Goal: Task Accomplishment & Management: Use online tool/utility

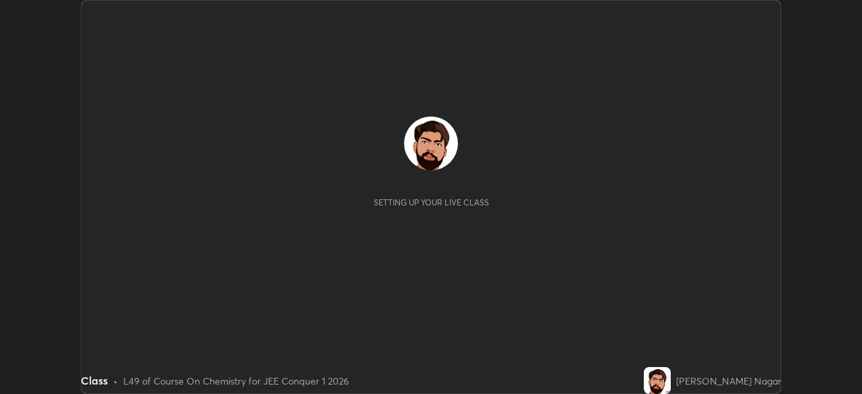
scroll to position [394, 861]
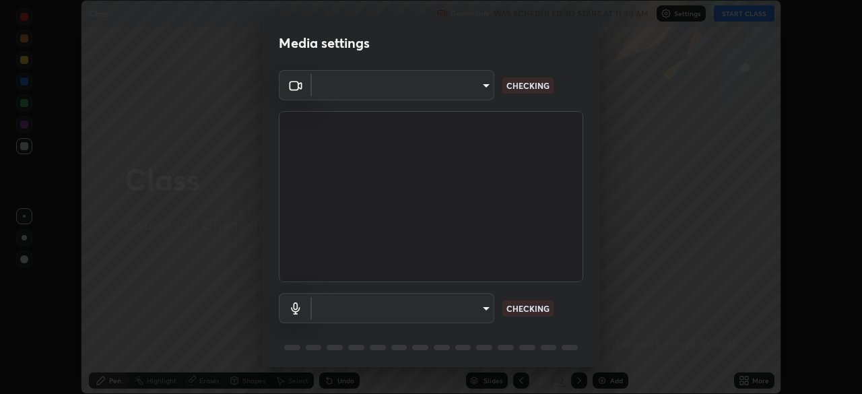
type input "5ae49b96af4897e6a410d98cecc9f5d5c34ce44bf214f7471ac41fe3bf41cfd7"
type input "communications"
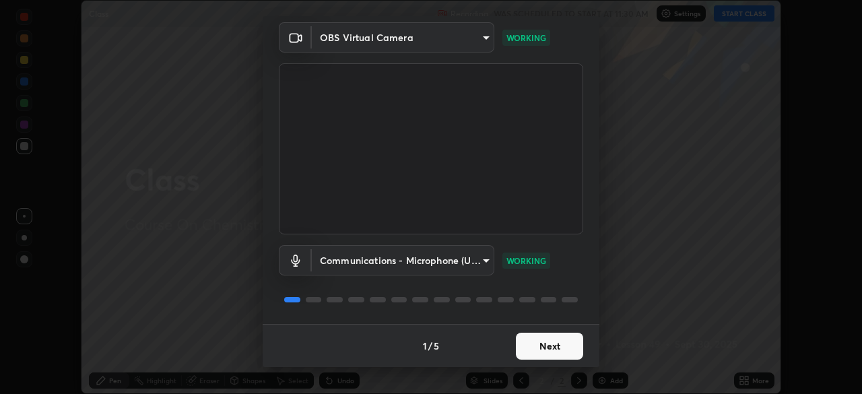
click at [568, 337] on button "Next" at bounding box center [549, 346] width 67 height 27
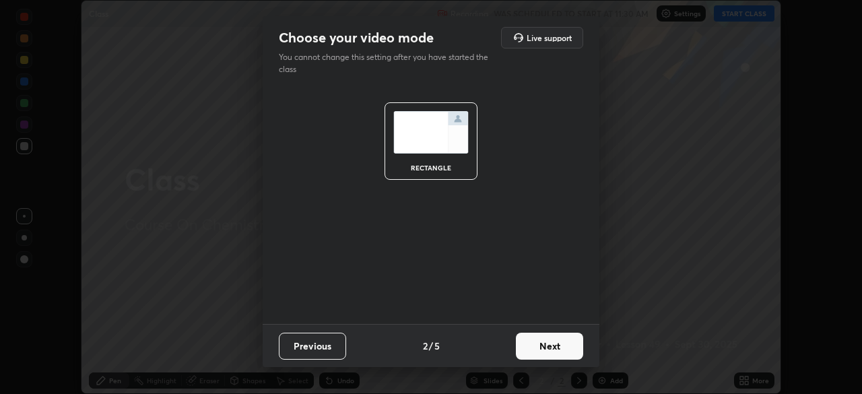
click at [561, 347] on button "Next" at bounding box center [549, 346] width 67 height 27
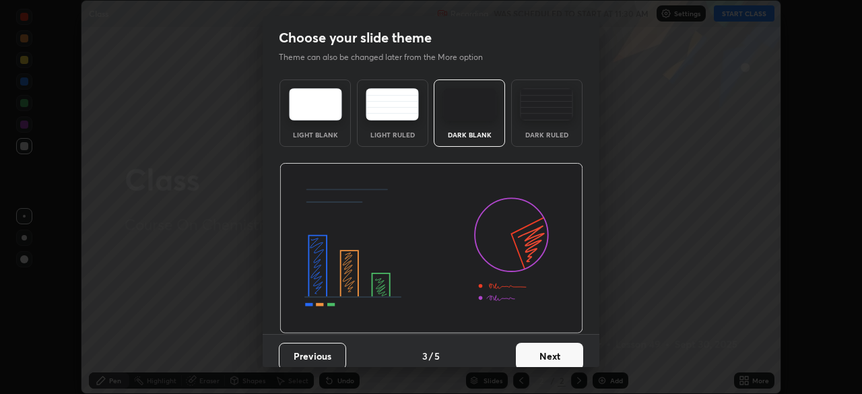
click at [568, 346] on button "Next" at bounding box center [549, 356] width 67 height 27
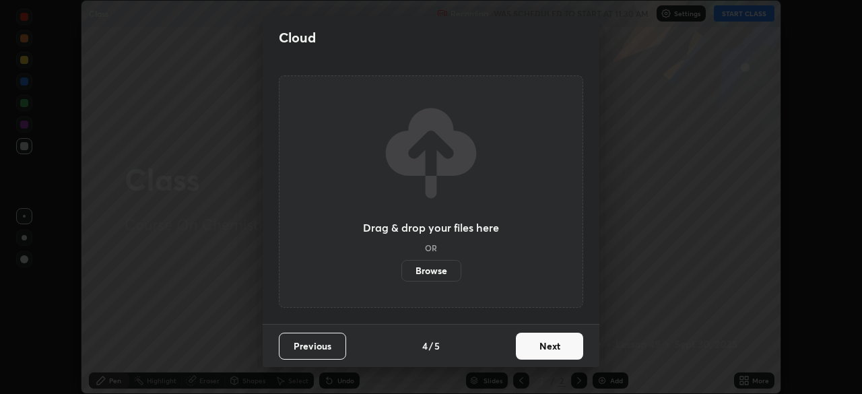
click at [567, 344] on button "Next" at bounding box center [549, 346] width 67 height 27
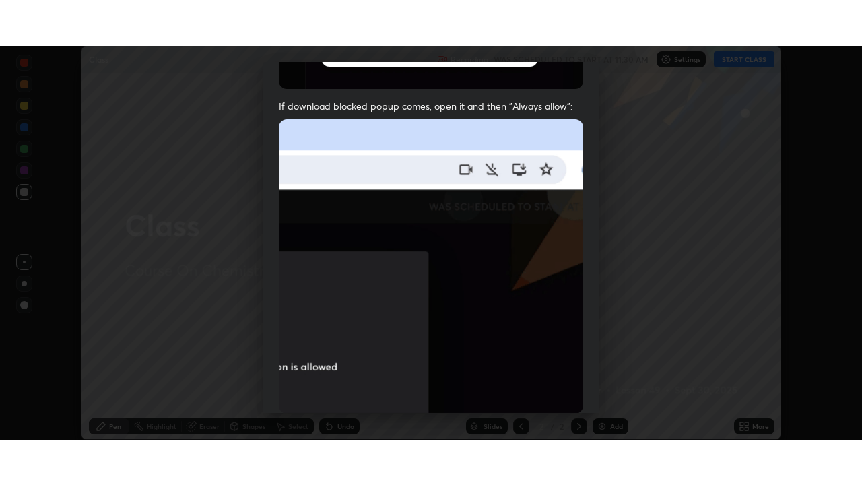
scroll to position [323, 0]
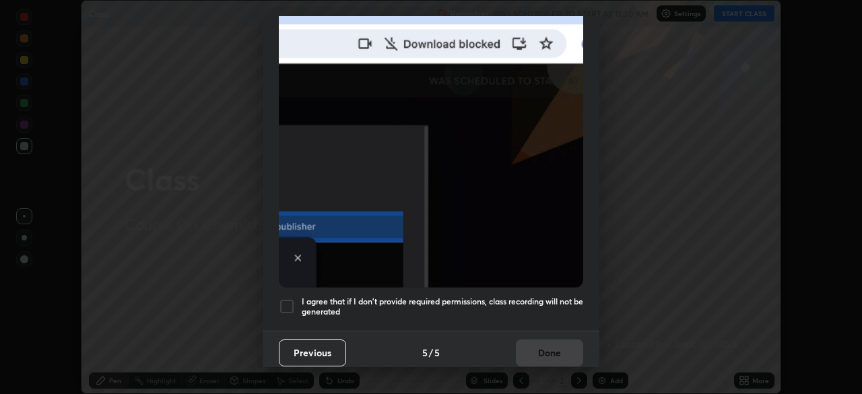
click at [545, 306] on h5 "I agree that if I don't provide required permissions, class recording will not …" at bounding box center [443, 306] width 282 height 21
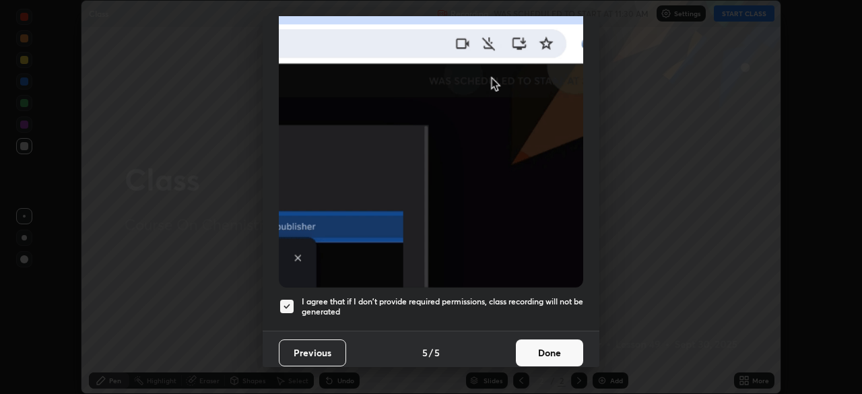
click at [553, 356] on button "Done" at bounding box center [549, 352] width 67 height 27
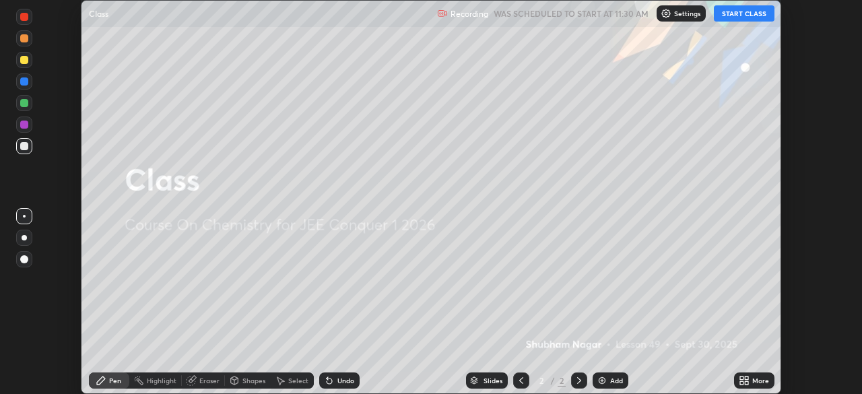
click at [759, 16] on button "START CLASS" at bounding box center [744, 13] width 61 height 16
click at [758, 375] on div "More" at bounding box center [754, 380] width 40 height 16
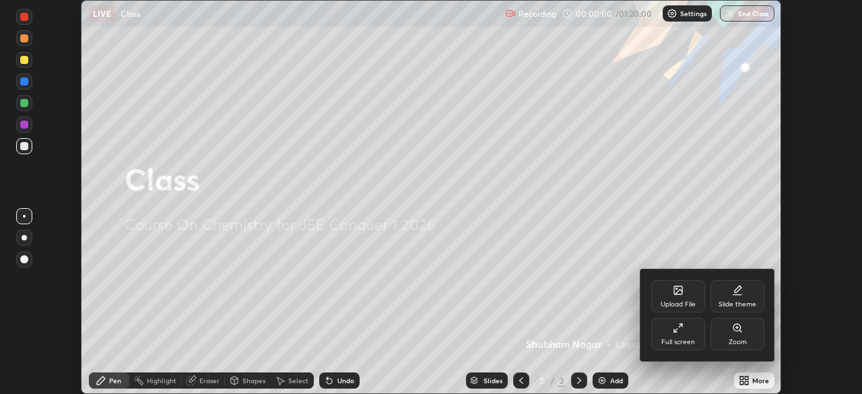
click at [692, 330] on div "Full screen" at bounding box center [678, 334] width 54 height 32
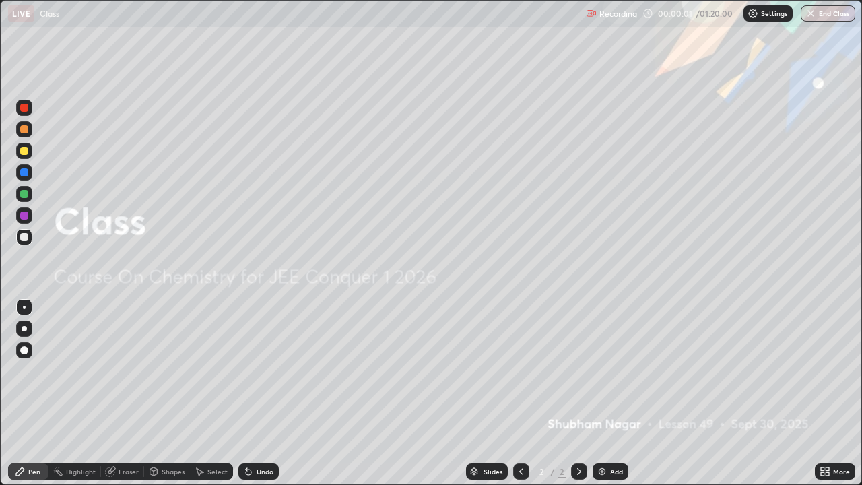
scroll to position [485, 862]
click at [616, 393] on div "Add" at bounding box center [616, 471] width 13 height 7
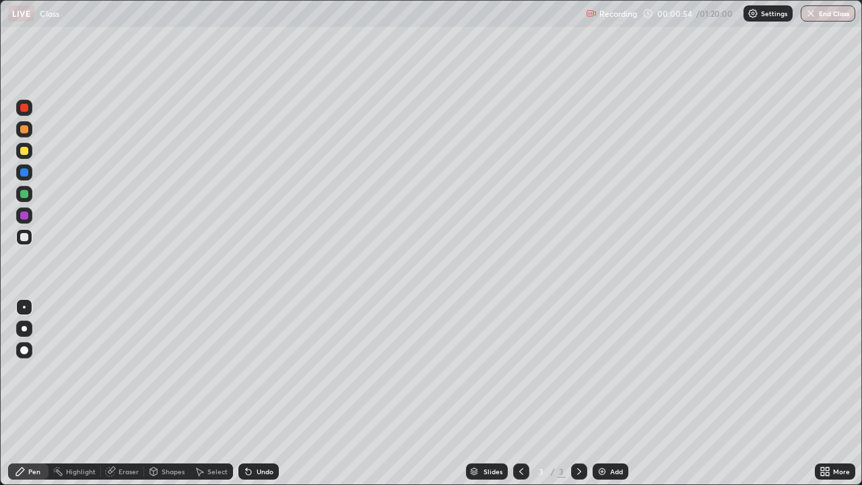
click at [24, 156] on div at bounding box center [24, 151] width 16 height 16
click at [597, 393] on img at bounding box center [602, 471] width 11 height 11
click at [24, 238] on div at bounding box center [24, 237] width 8 height 8
click at [120, 393] on div "Eraser" at bounding box center [129, 471] width 20 height 7
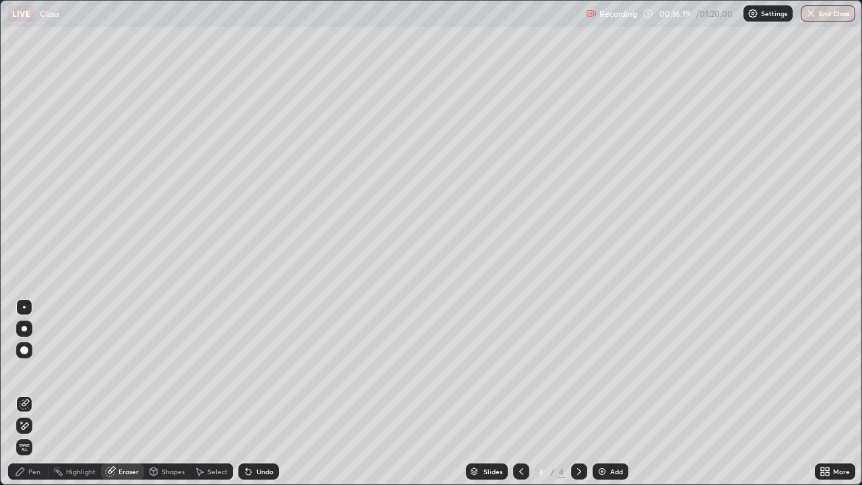
click at [28, 349] on div at bounding box center [24, 350] width 8 height 8
click at [30, 393] on div "Pen" at bounding box center [28, 471] width 40 height 16
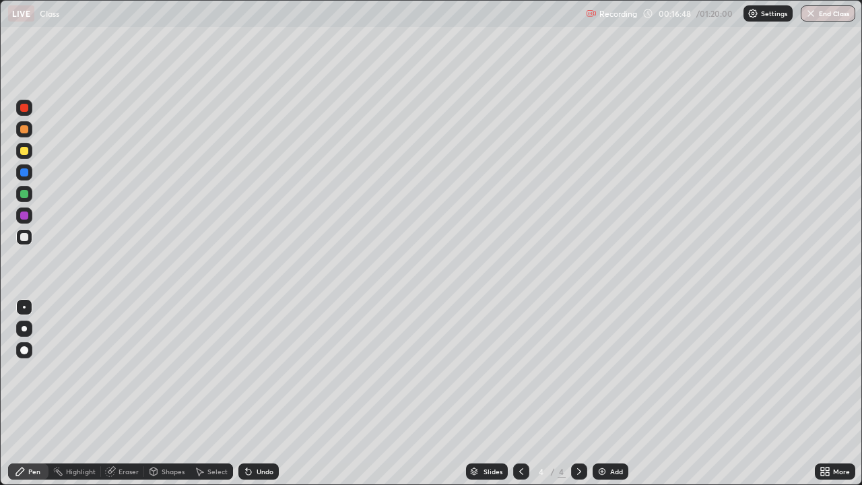
click at [131, 393] on div "Eraser" at bounding box center [129, 471] width 20 height 7
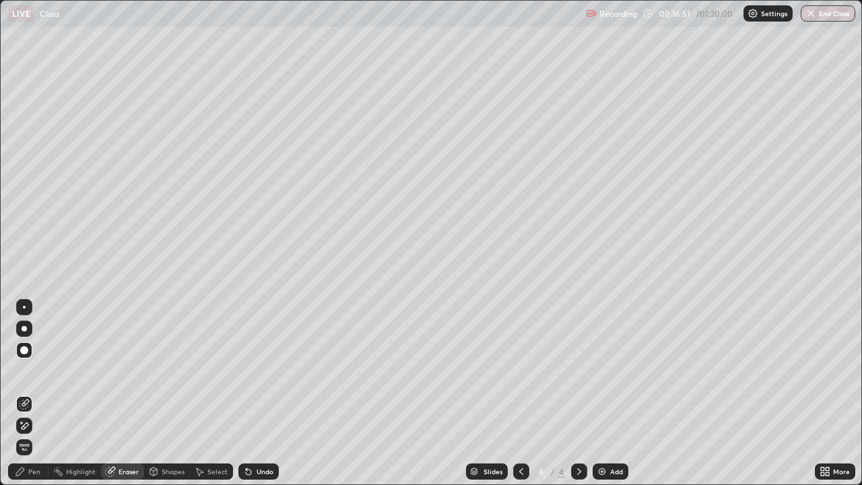
click at [45, 393] on div "Pen" at bounding box center [28, 471] width 40 height 16
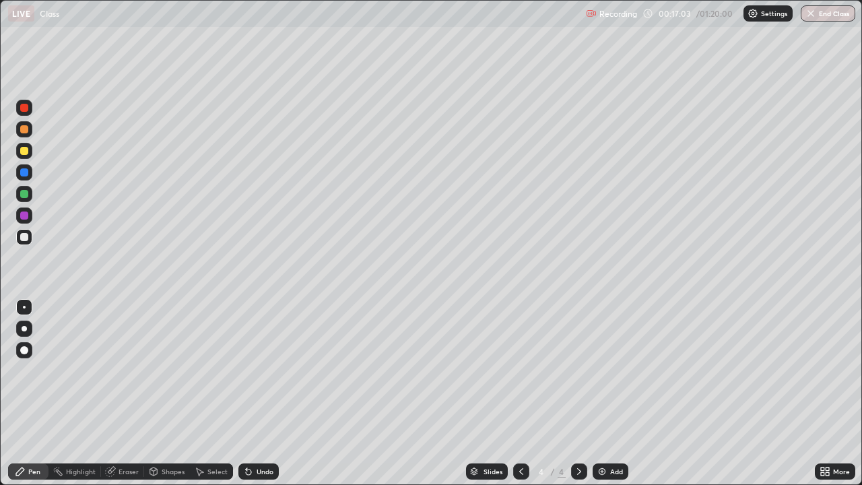
click at [111, 393] on icon at bounding box center [111, 470] width 7 height 7
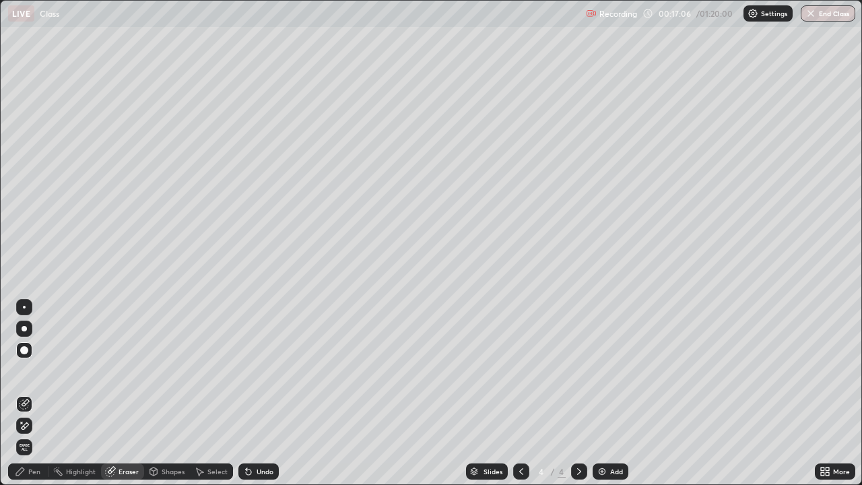
click at [36, 393] on div "Pen" at bounding box center [28, 471] width 40 height 16
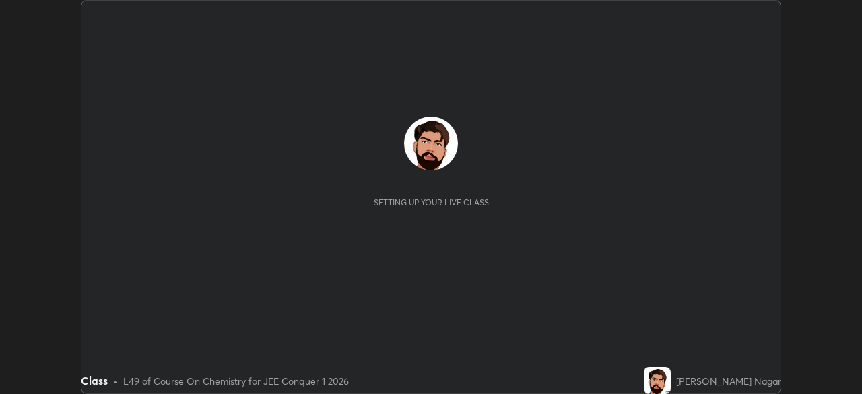
scroll to position [394, 862]
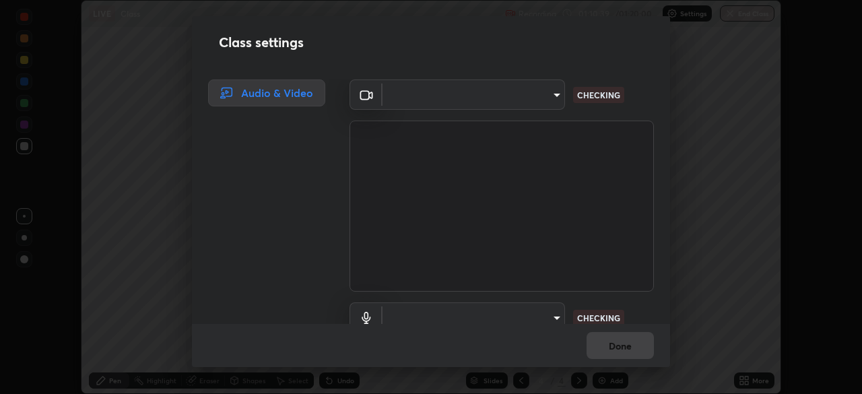
type input "5ae49b96af4897e6a410d98cecc9f5d5c34ce44bf214f7471ac41fe3bf41cfd7"
type input "communications"
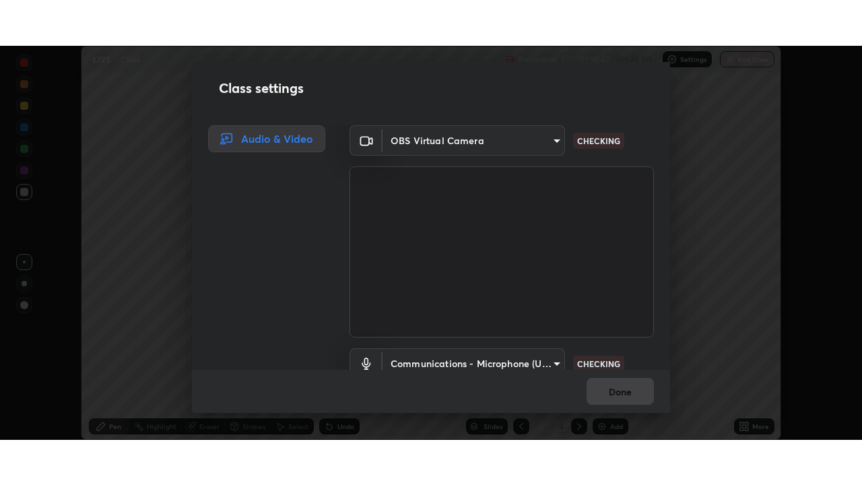
scroll to position [61, 0]
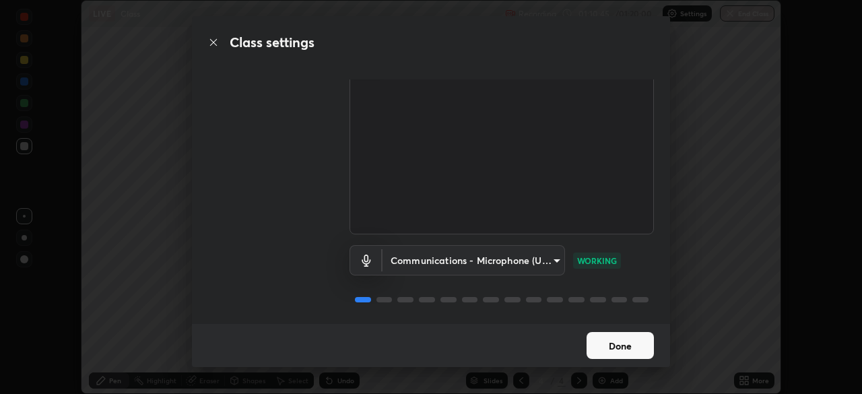
click at [616, 342] on button "Done" at bounding box center [620, 345] width 67 height 27
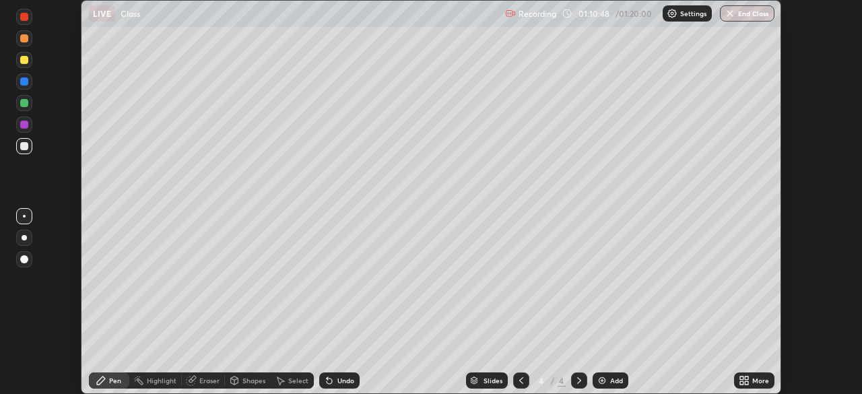
click at [746, 377] on icon at bounding box center [746, 378] width 3 height 3
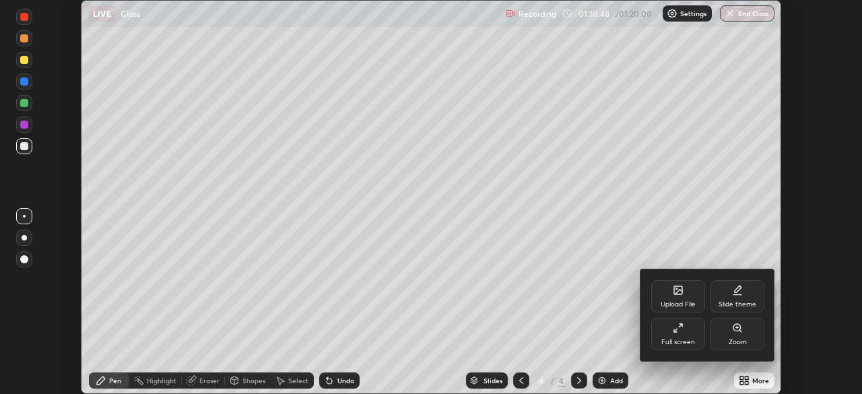
click at [686, 329] on div "Full screen" at bounding box center [678, 334] width 54 height 32
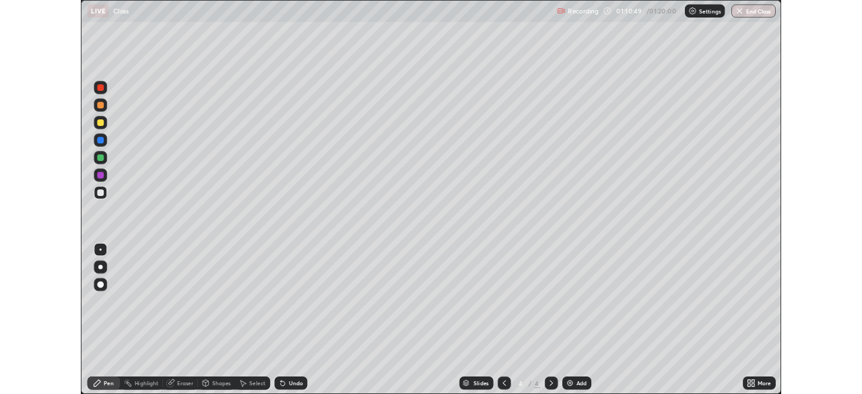
scroll to position [485, 862]
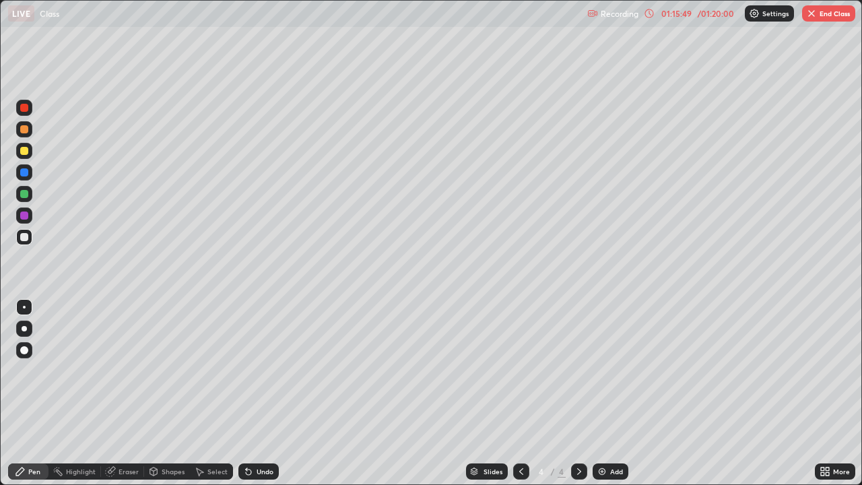
click at [818, 7] on button "End Class" at bounding box center [828, 13] width 53 height 16
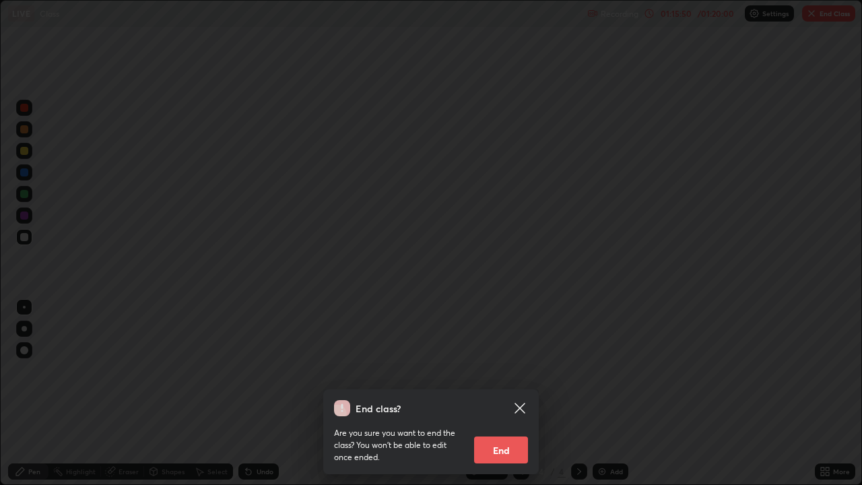
click at [509, 393] on button "End" at bounding box center [501, 449] width 54 height 27
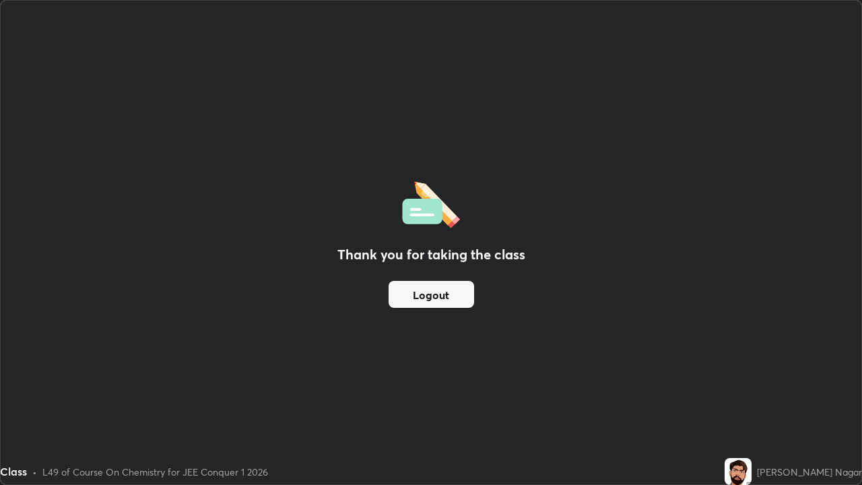
click at [428, 295] on button "Logout" at bounding box center [432, 294] width 86 height 27
click at [420, 302] on button "Logout" at bounding box center [432, 294] width 86 height 27
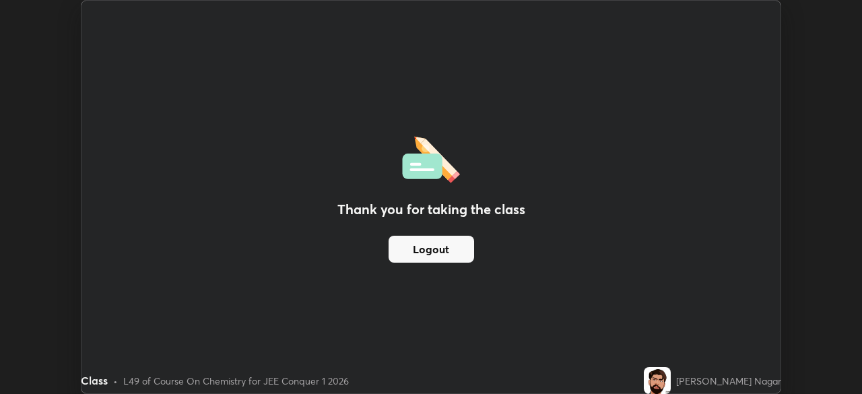
scroll to position [66963, 66495]
